Goal: Information Seeking & Learning: Check status

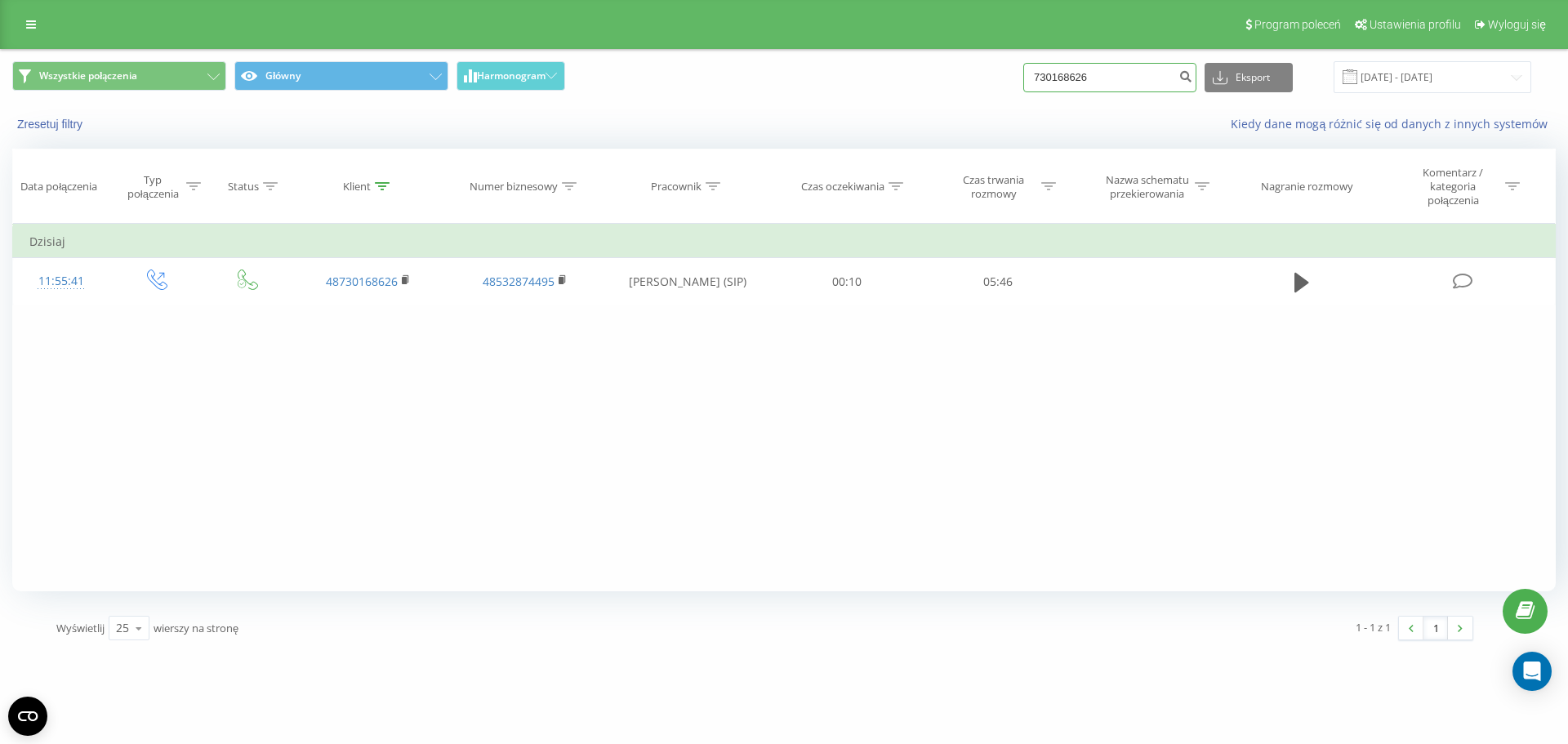
click at [1103, 73] on input "730168626" at bounding box center [1110, 78] width 173 height 30
paste input "98395122"
type input "798395122"
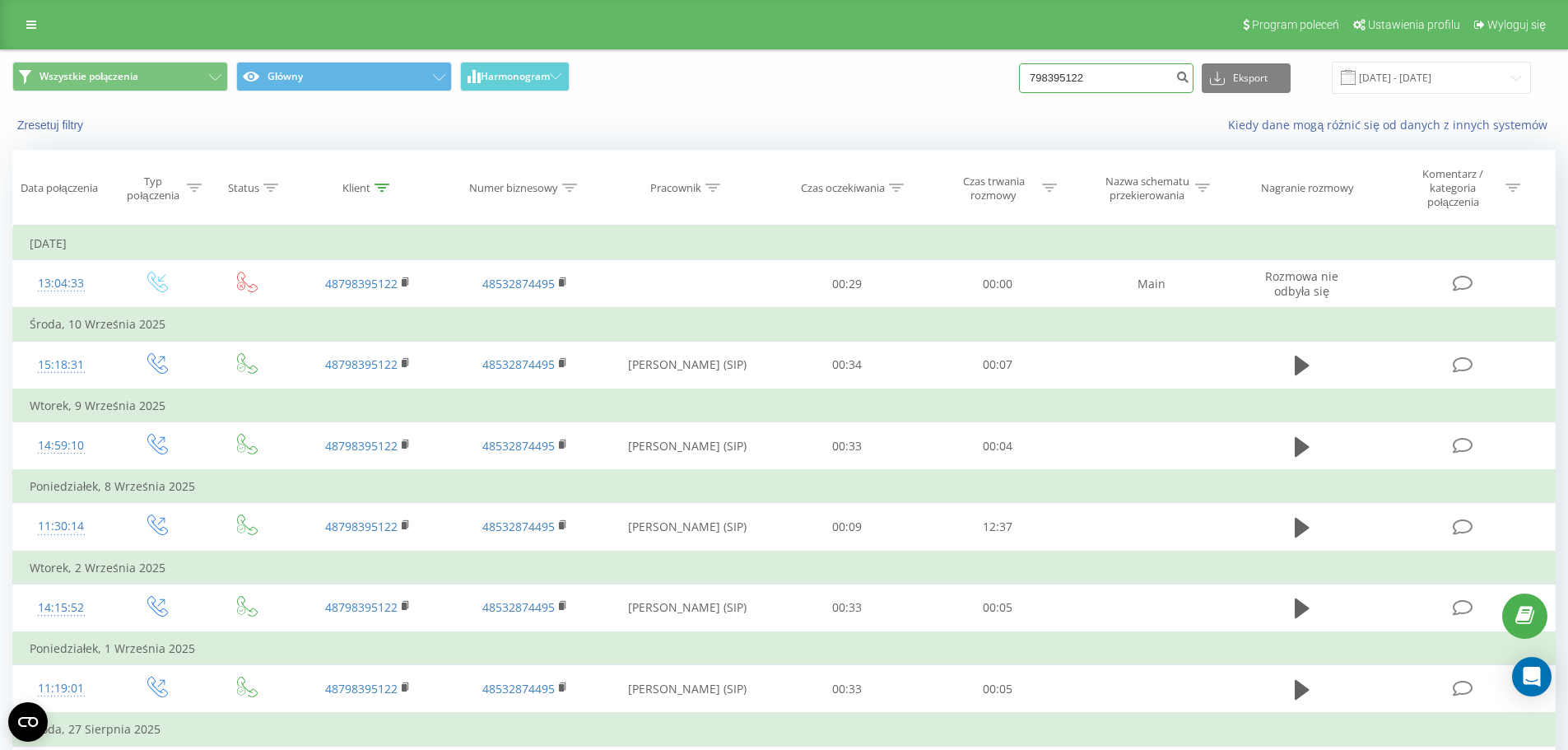
click at [1048, 73] on input "798395122" at bounding box center [1105, 78] width 174 height 30
paste input "603677094"
type input "603677094"
click at [1193, 84] on button "submit" at bounding box center [1182, 78] width 22 height 30
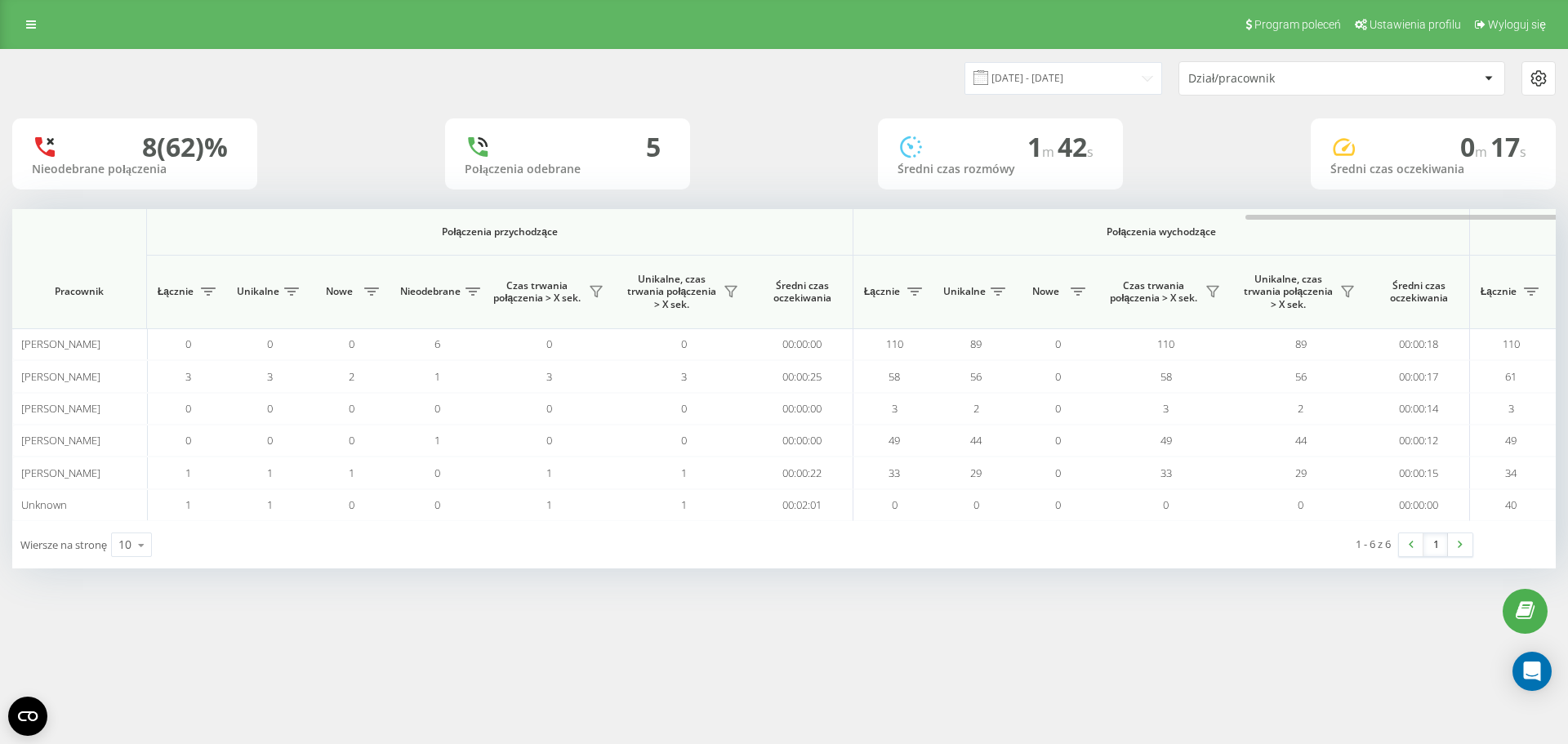
scroll to position [0, 735]
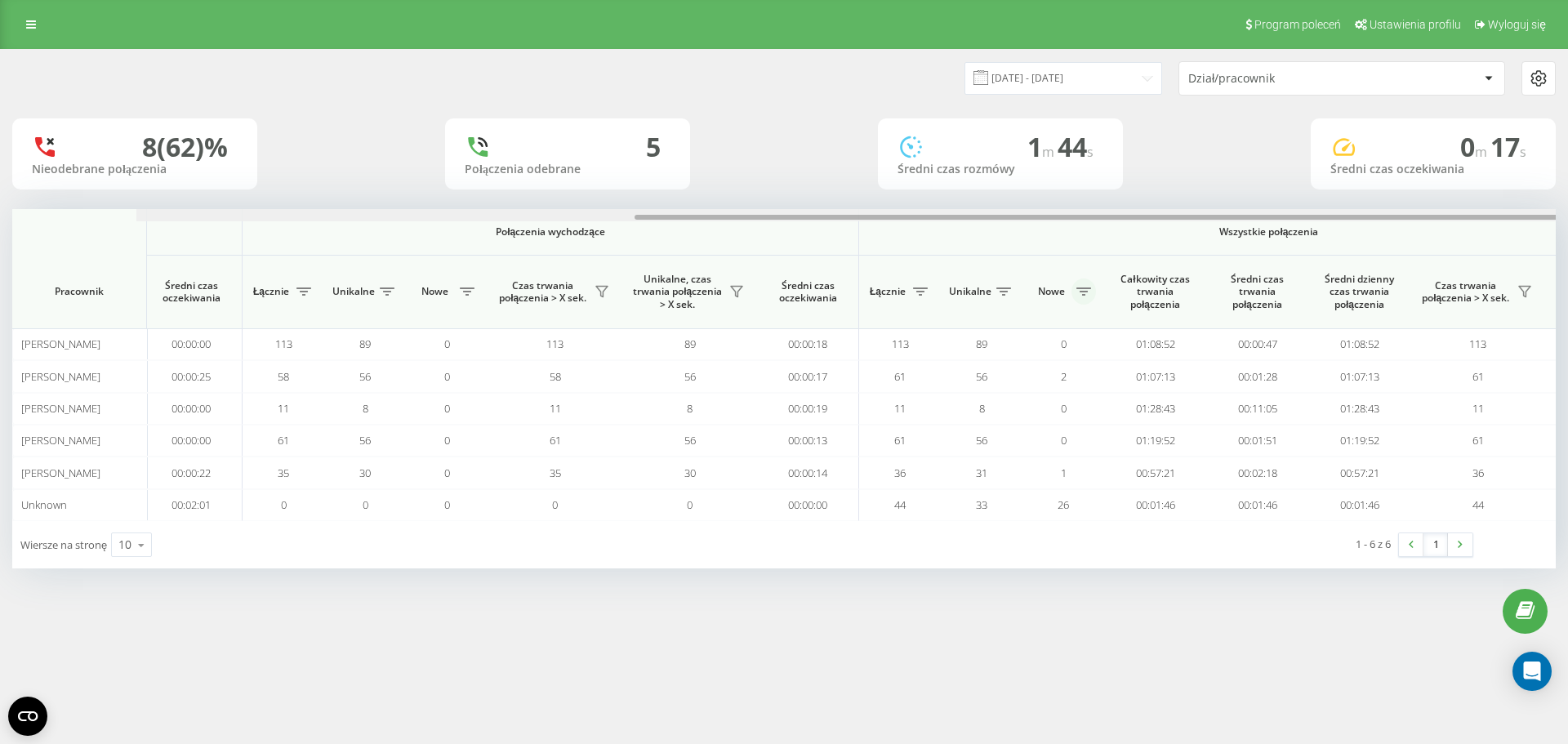
scroll to position [0, 735]
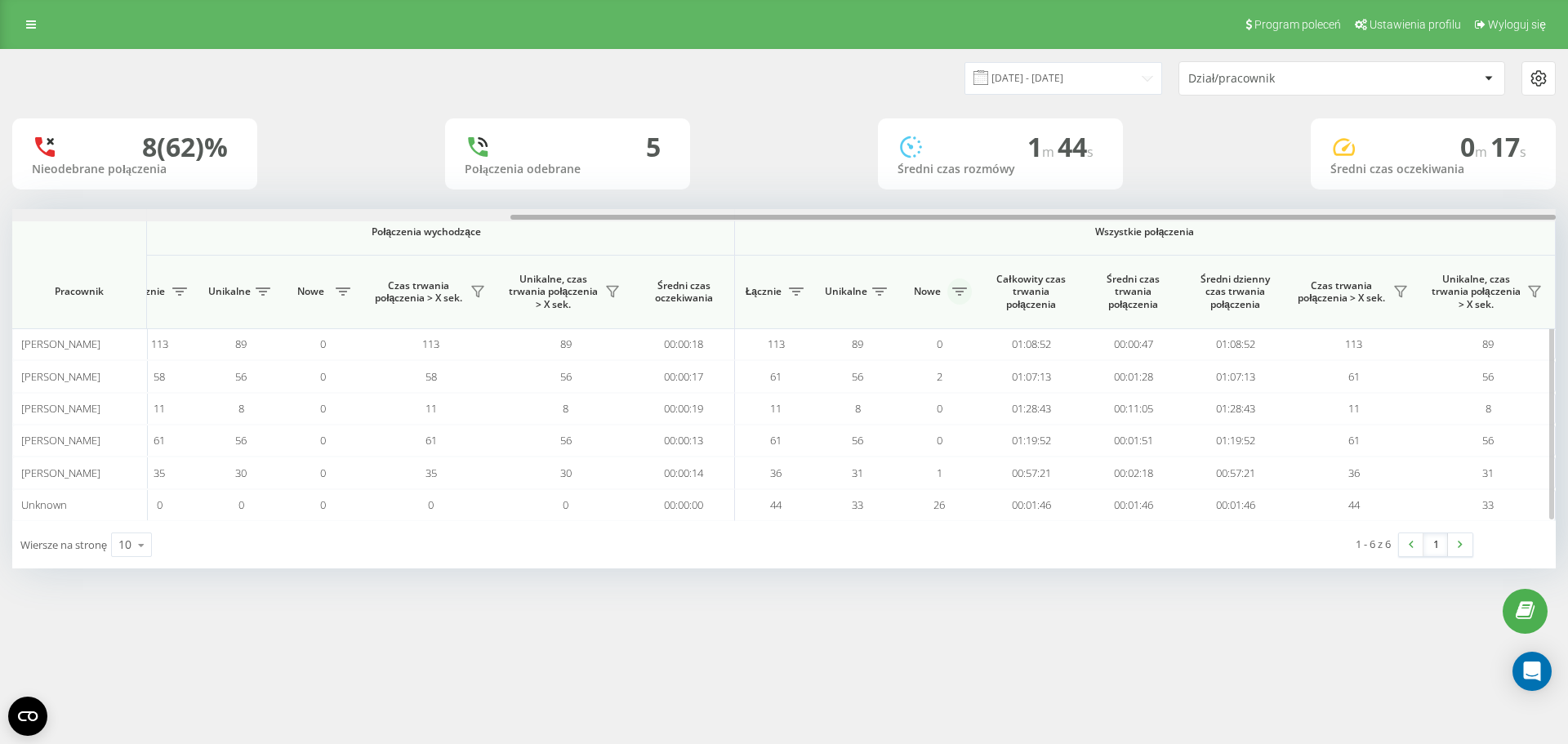
drag, startPoint x: 247, startPoint y: 217, endPoint x: 965, endPoint y: 293, distance: 722.0
click at [965, 293] on div "Połączenia przychodzące Połączenia wychodzące Wszystkie połączenia Pracownik Łą…" at bounding box center [784, 365] width 1544 height 312
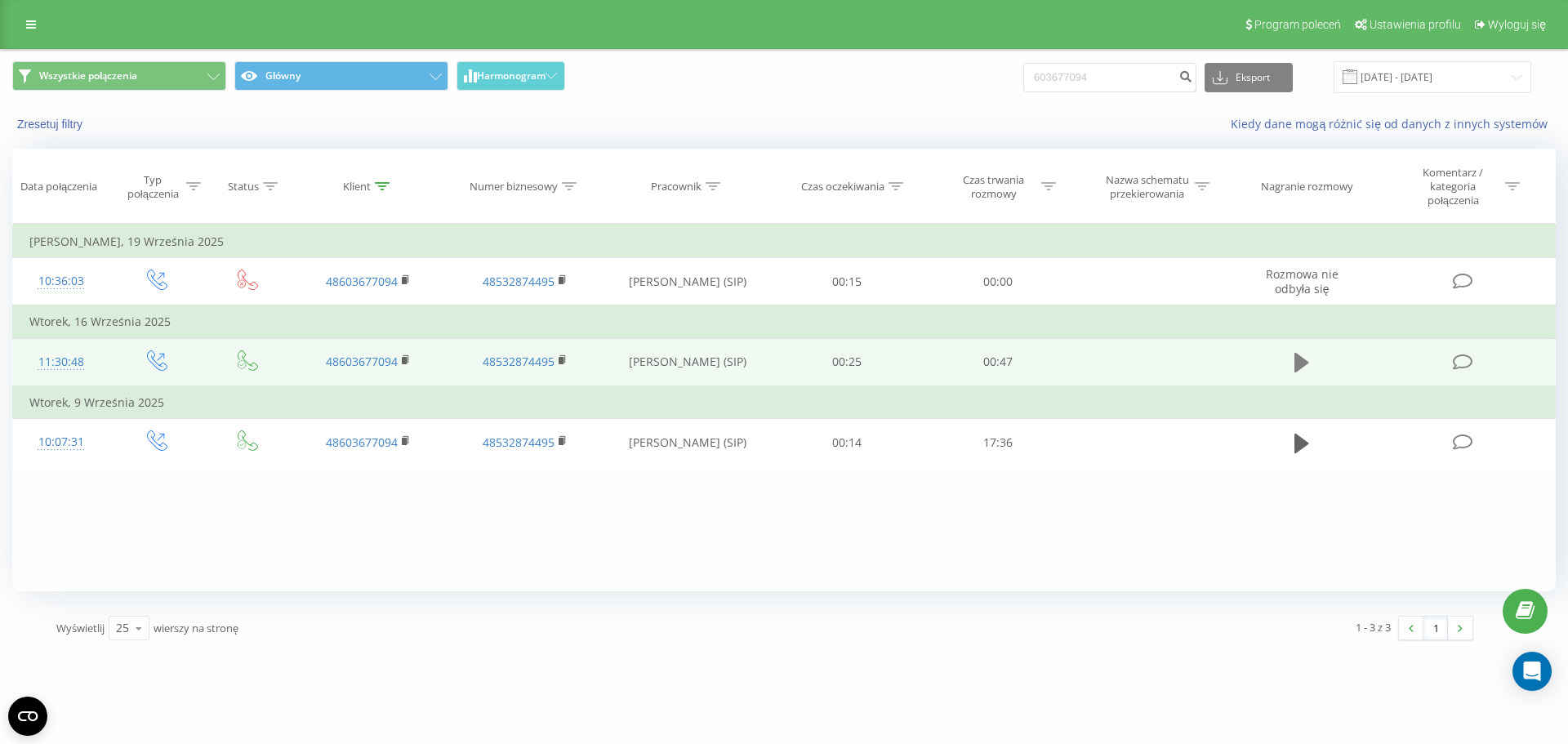
click at [1290, 361] on button at bounding box center [1301, 362] width 24 height 24
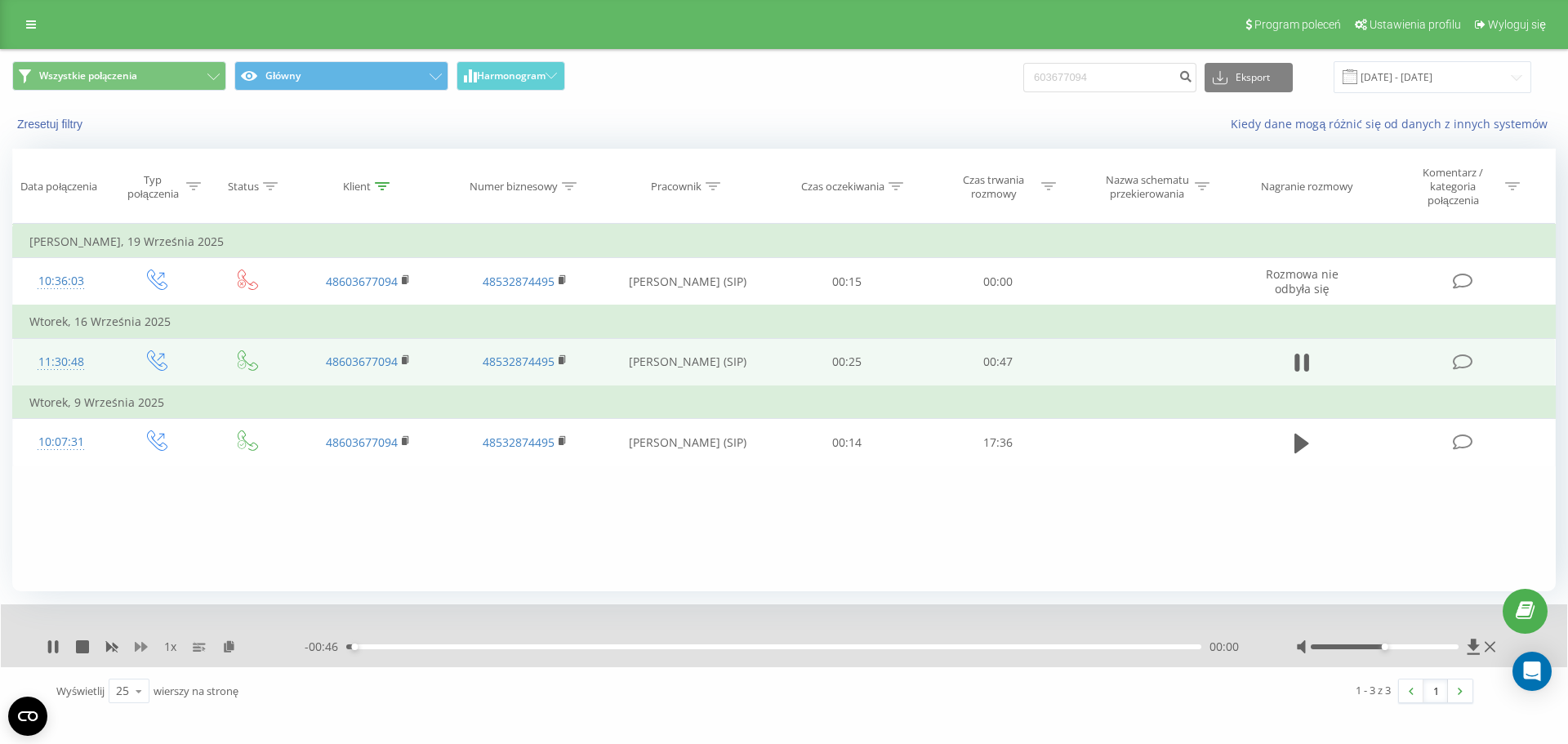
click at [138, 646] on icon at bounding box center [141, 647] width 13 height 10
click at [116, 646] on icon at bounding box center [112, 648] width 13 height 10
click at [138, 646] on icon at bounding box center [141, 647] width 13 height 10
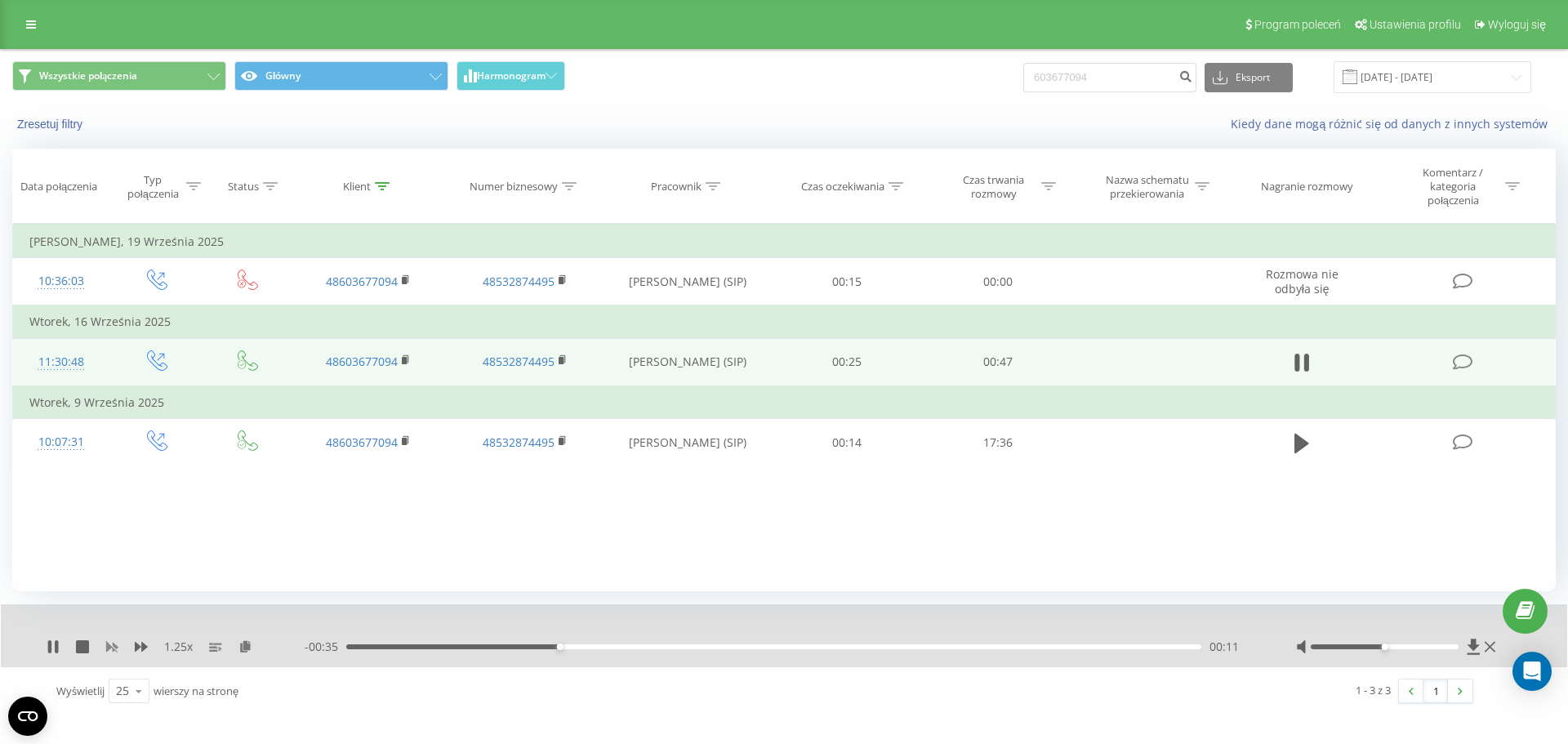
click at [109, 644] on rect at bounding box center [111, 647] width 13 height 13
click at [784, 647] on div "00:23" at bounding box center [773, 647] width 855 height 5
drag, startPoint x: 802, startPoint y: 647, endPoint x: 824, endPoint y: 647, distance: 22.0
click at [803, 647] on div "00:24" at bounding box center [773, 647] width 855 height 5
click at [825, 647] on div "00:25" at bounding box center [773, 647] width 855 height 5
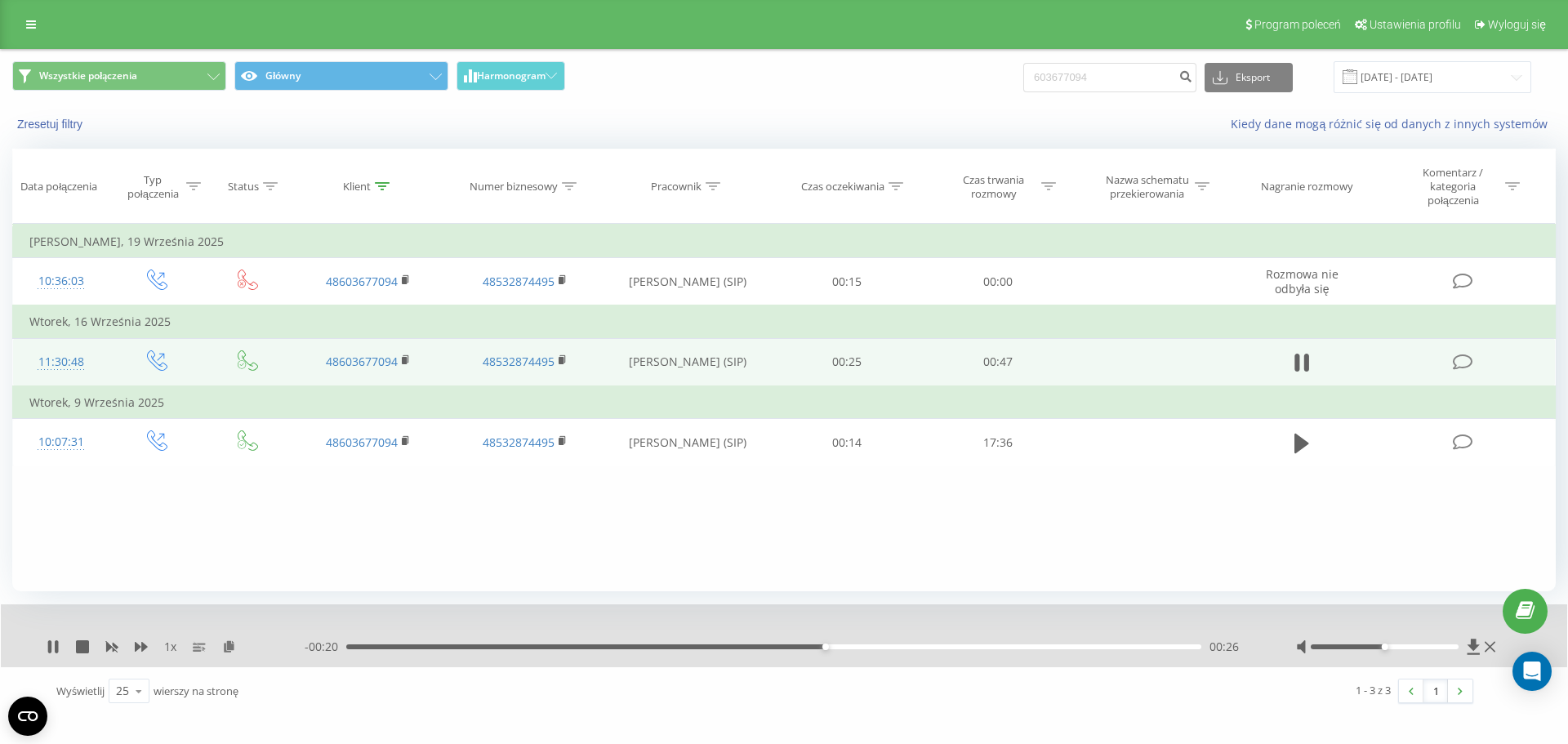
drag, startPoint x: 869, startPoint y: 647, endPoint x: 910, endPoint y: 647, distance: 41.0
click at [872, 647] on div "00:26" at bounding box center [773, 647] width 855 height 5
click at [920, 648] on div "00:29" at bounding box center [773, 647] width 855 height 5
click at [891, 648] on div "00:31" at bounding box center [773, 647] width 855 height 5
click at [852, 647] on div "00:30" at bounding box center [773, 647] width 855 height 5
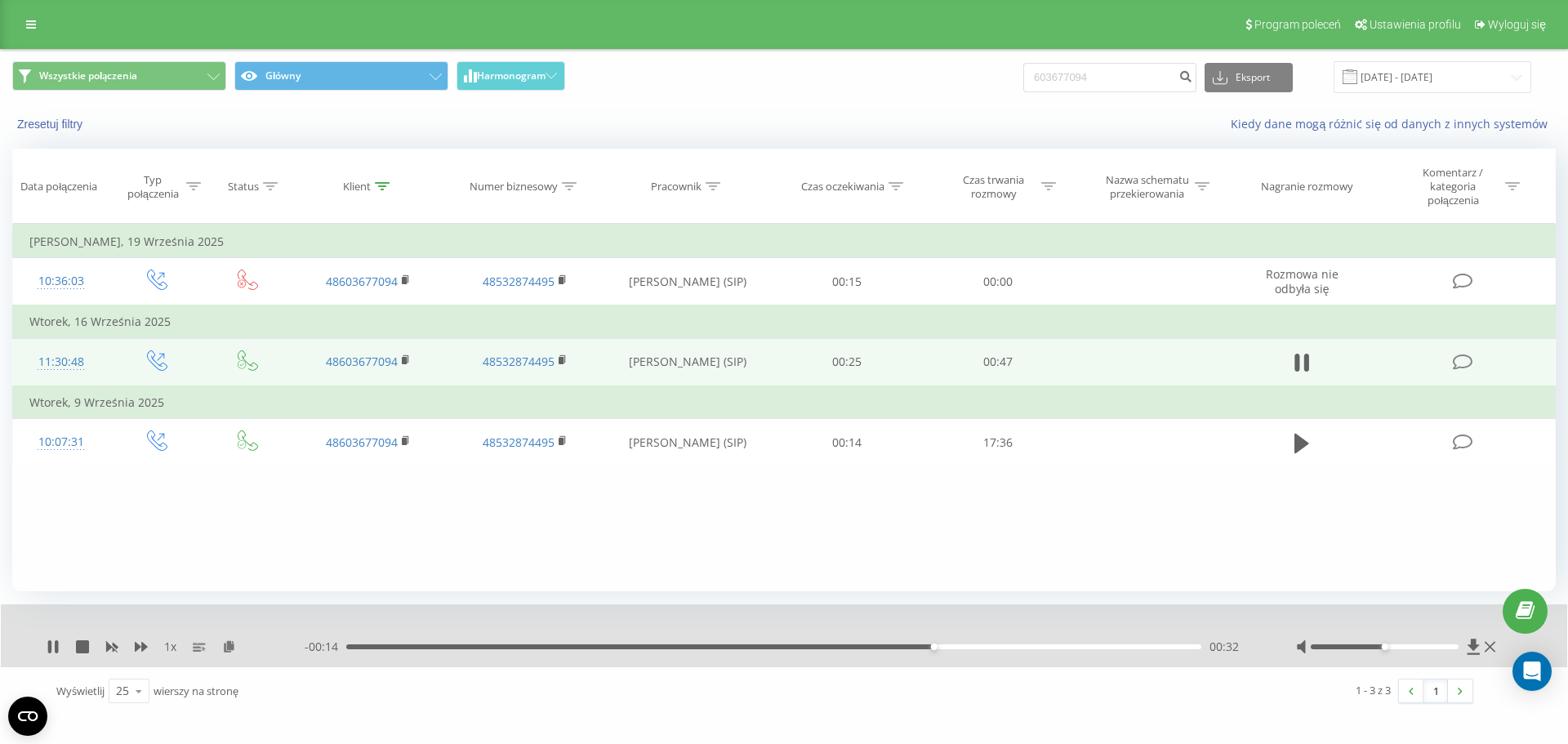
click at [992, 649] on div "00:32" at bounding box center [773, 647] width 855 height 5
click at [1062, 649] on div "00:36" at bounding box center [773, 647] width 855 height 5
click at [1071, 87] on input "603677094" at bounding box center [1110, 78] width 173 height 30
paste input "92830190"
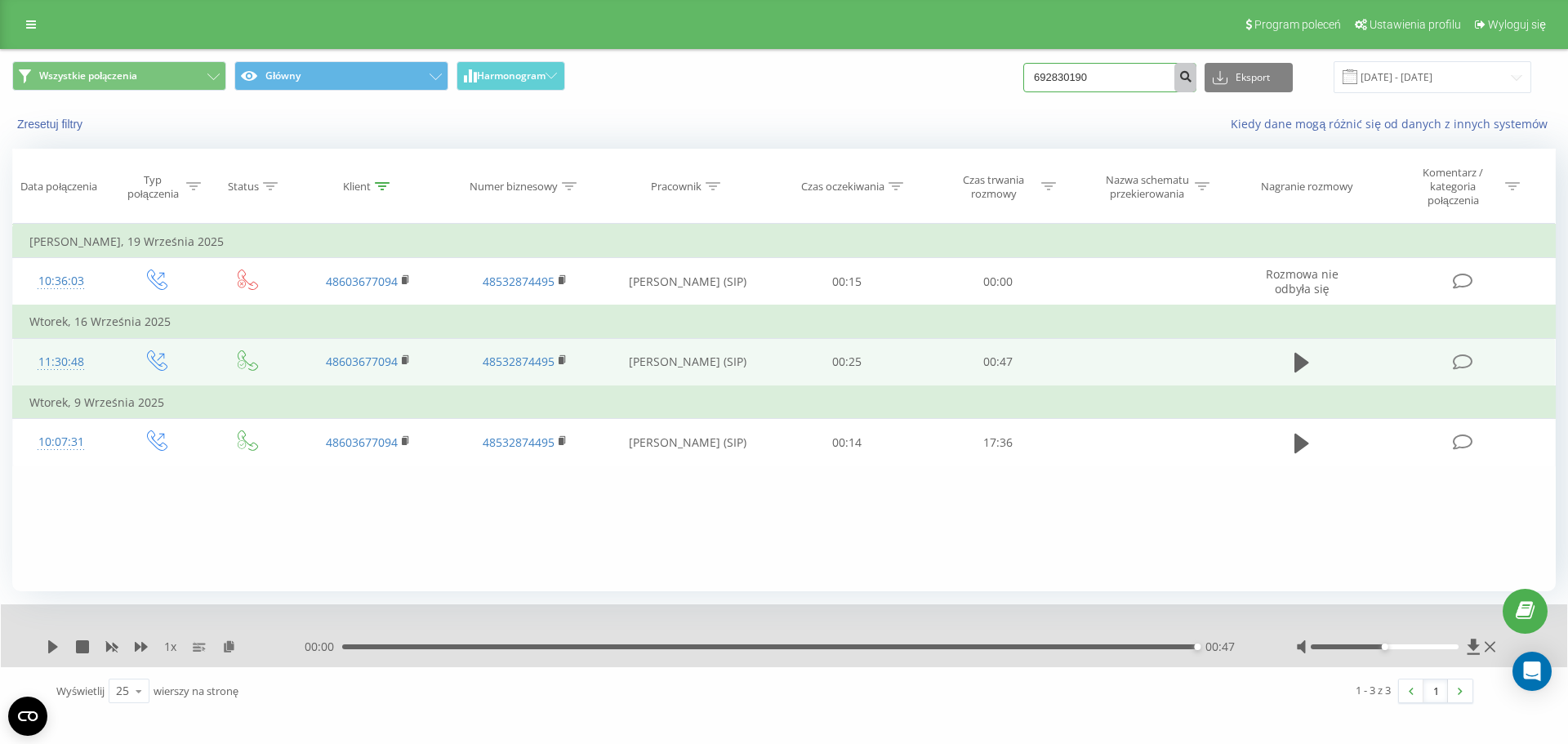
type input "692830190"
click at [1194, 78] on button "submit" at bounding box center [1186, 78] width 22 height 30
